Goal: Information Seeking & Learning: Learn about a topic

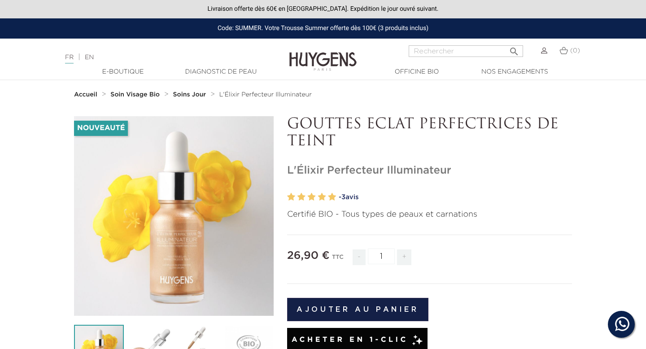
click at [87, 54] on div "FR | EN Français English" at bounding box center [162, 57] width 202 height 11
click at [89, 56] on link "EN" at bounding box center [89, 57] width 9 height 6
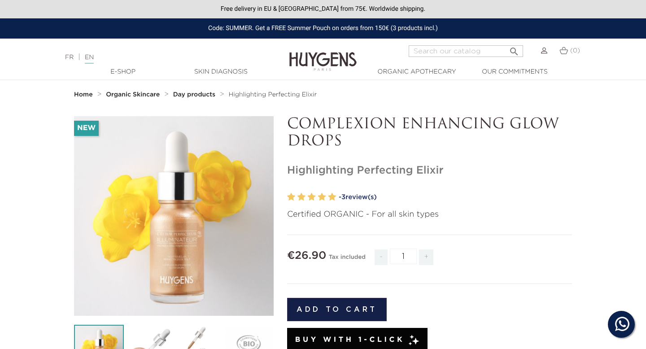
drag, startPoint x: 356, startPoint y: 143, endPoint x: 288, endPoint y: 122, distance: 71.1
click at [288, 121] on p "COMPLEXION ENHANCING GLOW DROPS" at bounding box center [429, 133] width 285 height 35
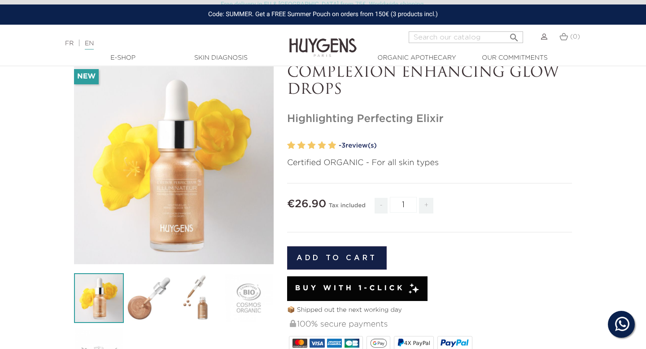
scroll to position [42, 0]
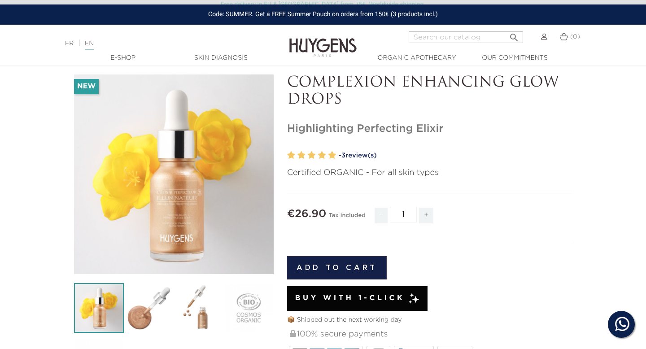
copy p "COMPLEXION ENHANCING GLOW DROPS"
